Goal: Navigation & Orientation: Find specific page/section

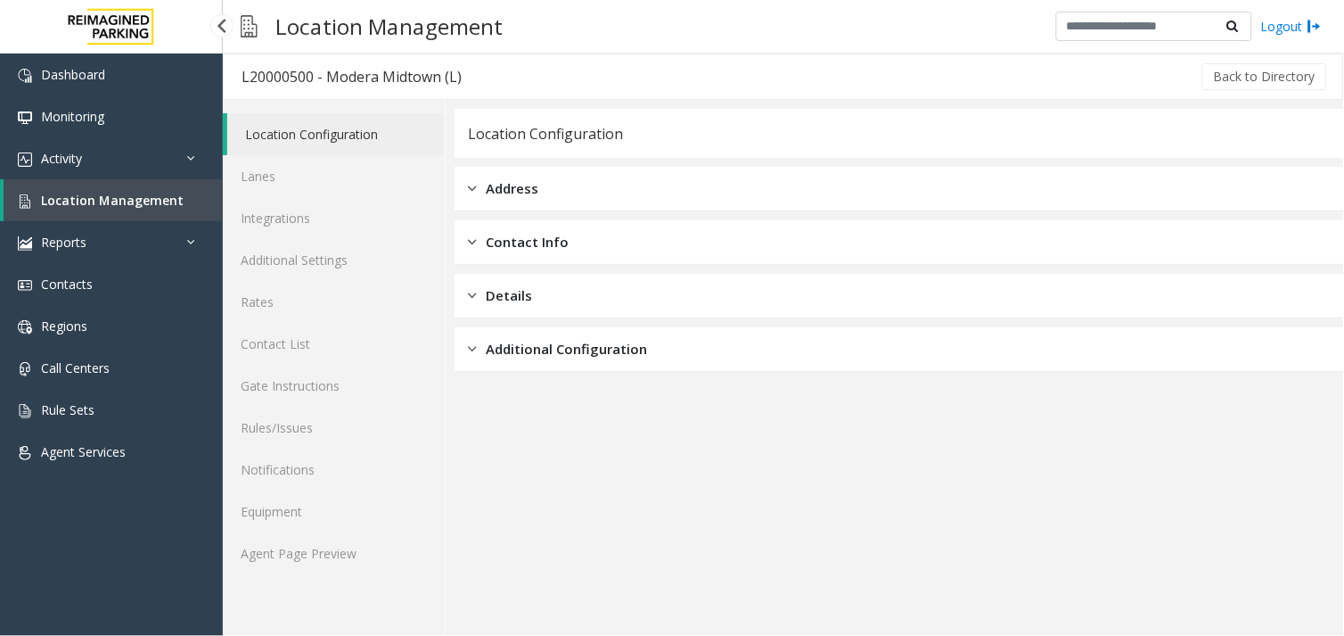
click at [90, 193] on span "Location Management" at bounding box center [112, 200] width 143 height 17
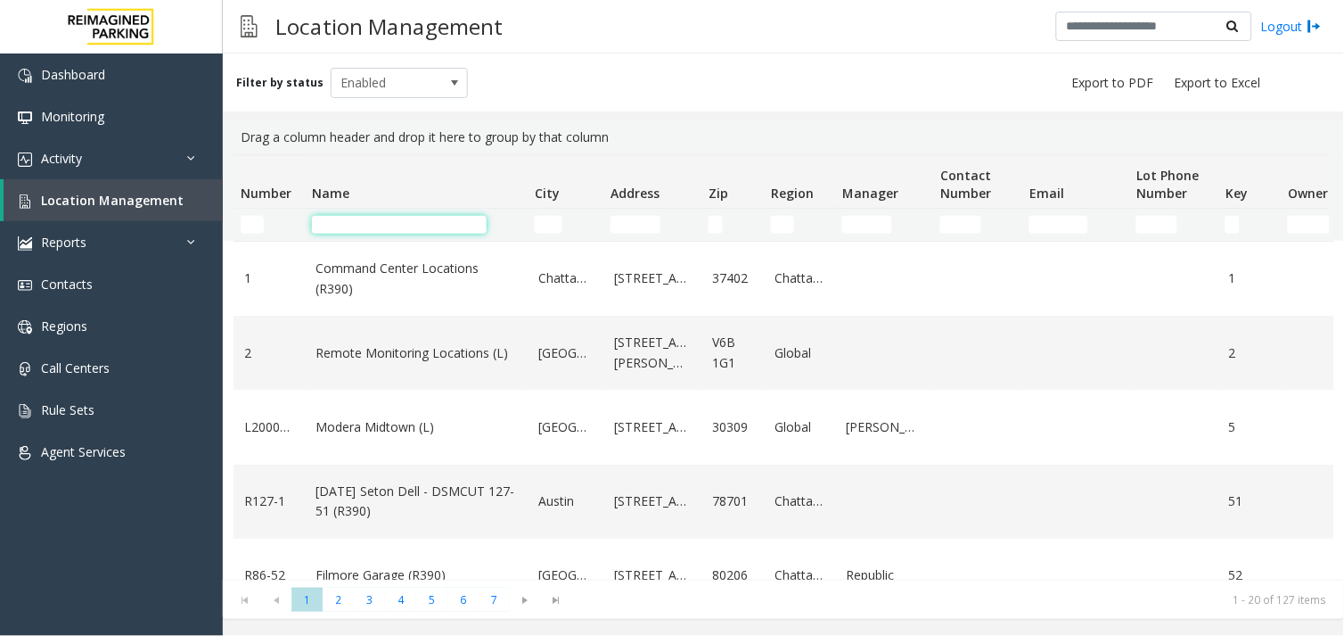
click at [382, 218] on input "Name Filter" at bounding box center [399, 225] width 175 height 18
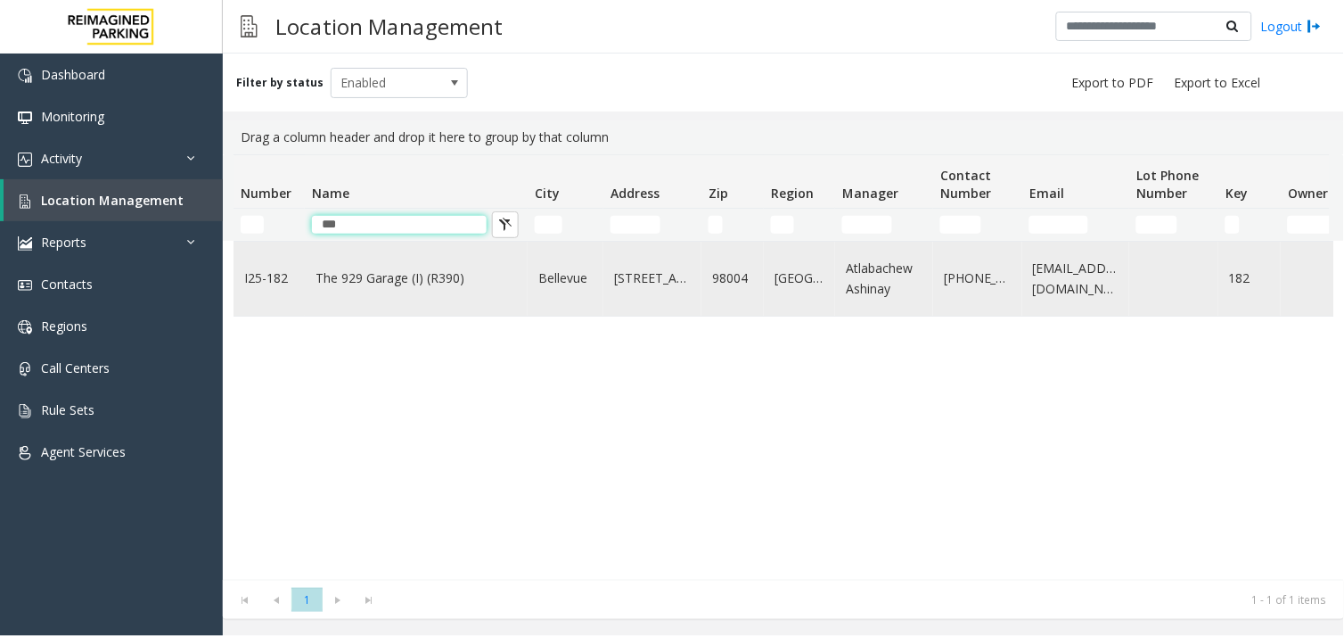
type input "***"
click at [354, 269] on link "The 929 Garage (I) (R390)" at bounding box center [416, 278] width 201 height 20
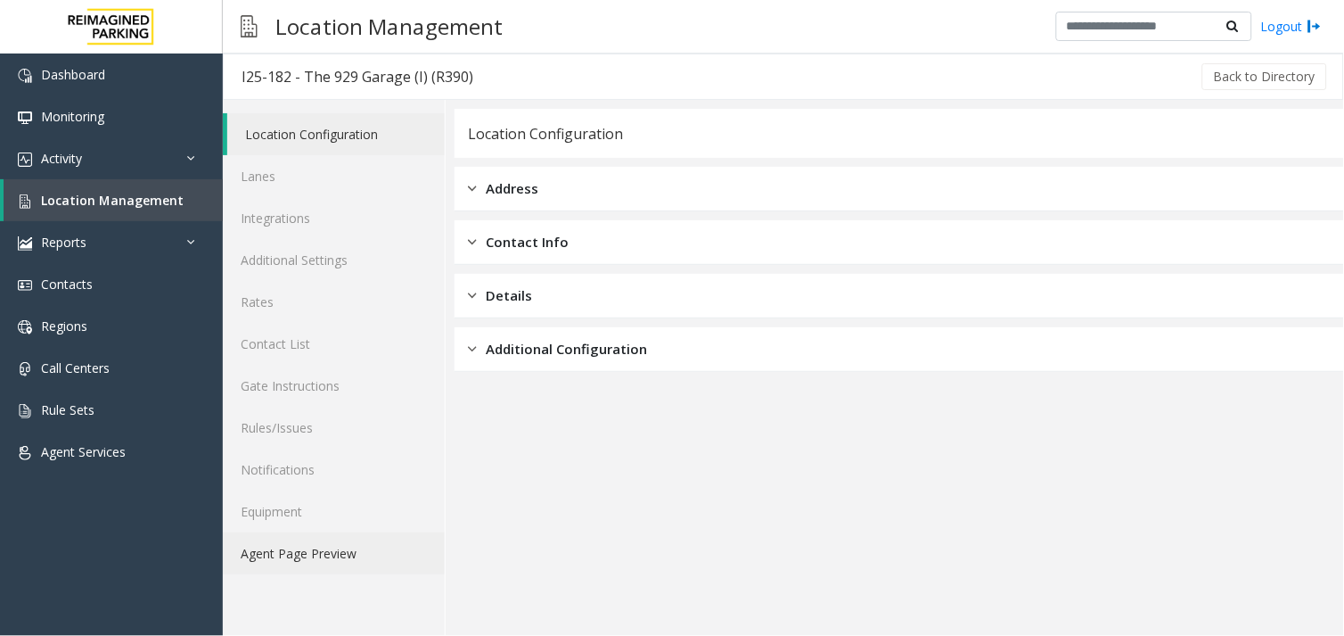
click at [303, 553] on link "Agent Page Preview" at bounding box center [334, 553] width 222 height 42
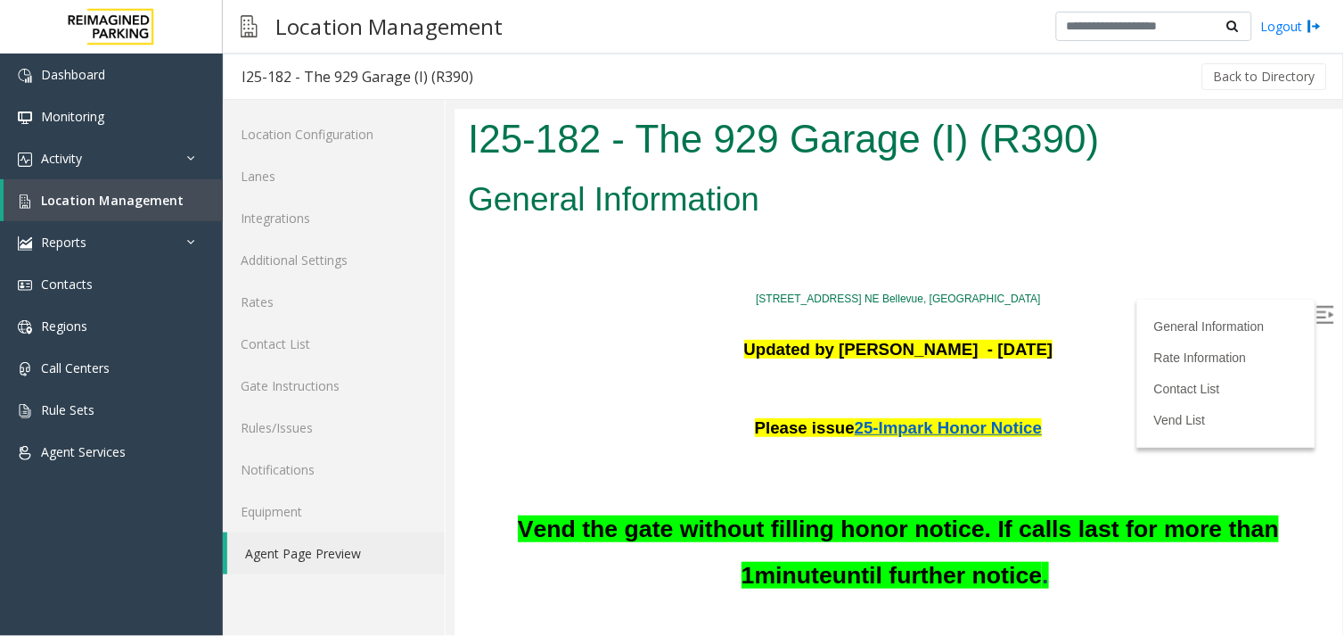
click at [1318, 319] on img at bounding box center [1325, 314] width 18 height 18
